Goal: Information Seeking & Learning: Learn about a topic

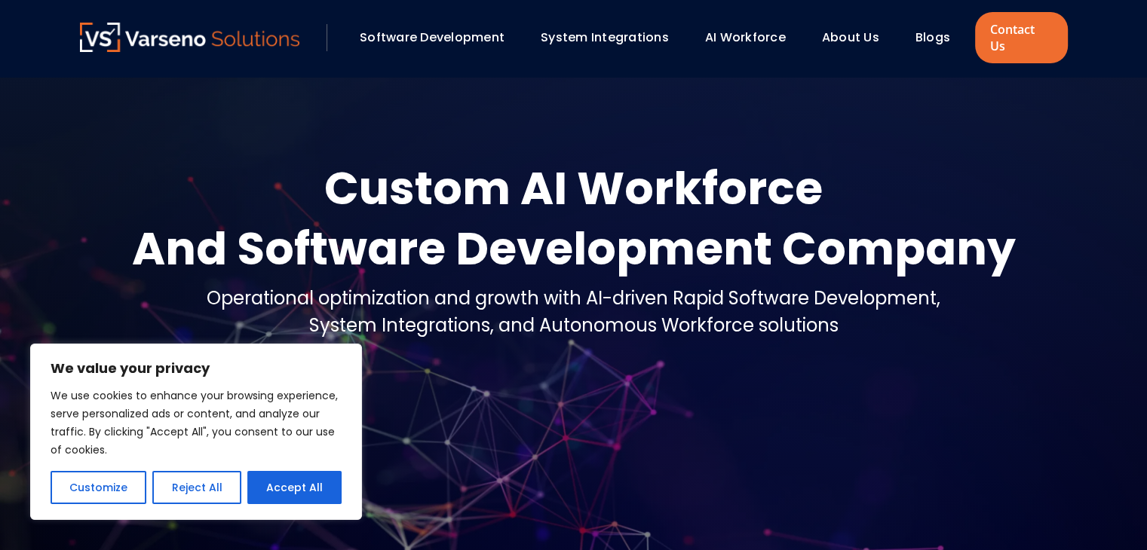
click at [736, 38] on div "AI Workforce" at bounding box center [745, 38] width 81 height 18
click at [734, 29] on link "AI Workforce" at bounding box center [745, 37] width 81 height 17
click at [302, 489] on button "Accept All" at bounding box center [294, 487] width 94 height 33
checkbox input "true"
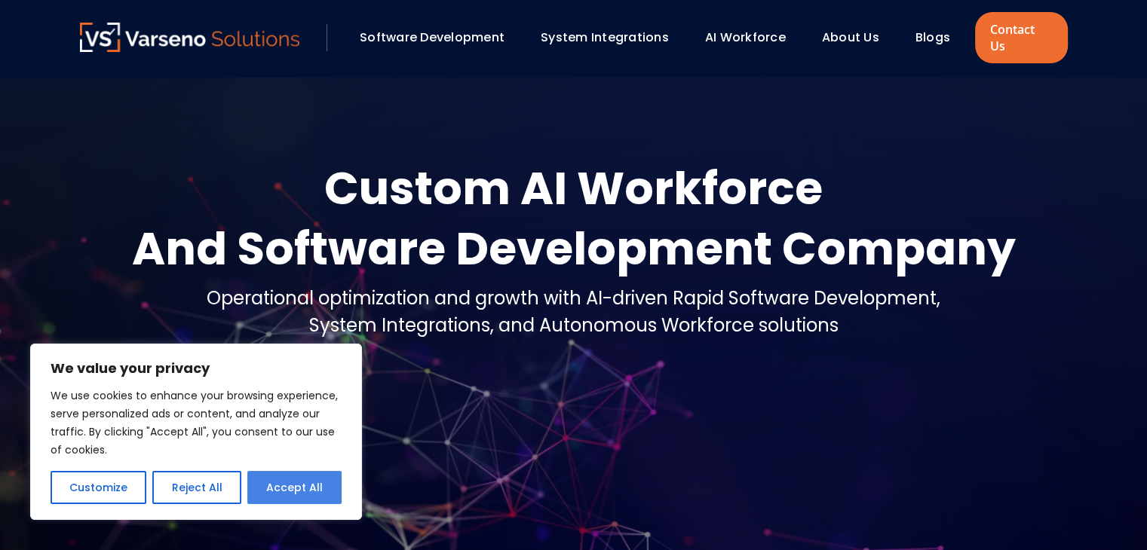
checkbox input "true"
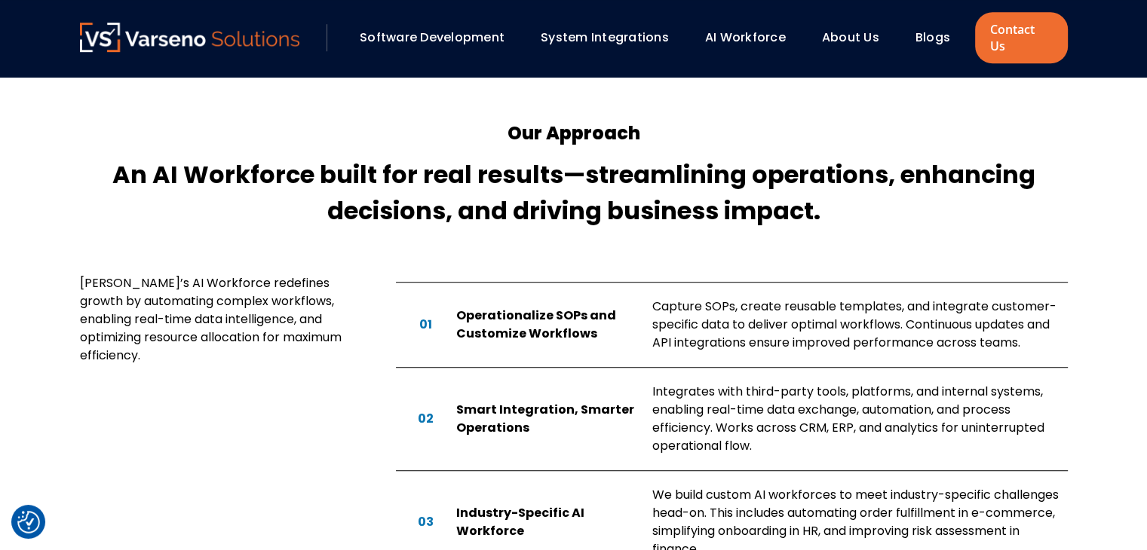
scroll to position [962, 0]
